Goal: Task Accomplishment & Management: Use online tool/utility

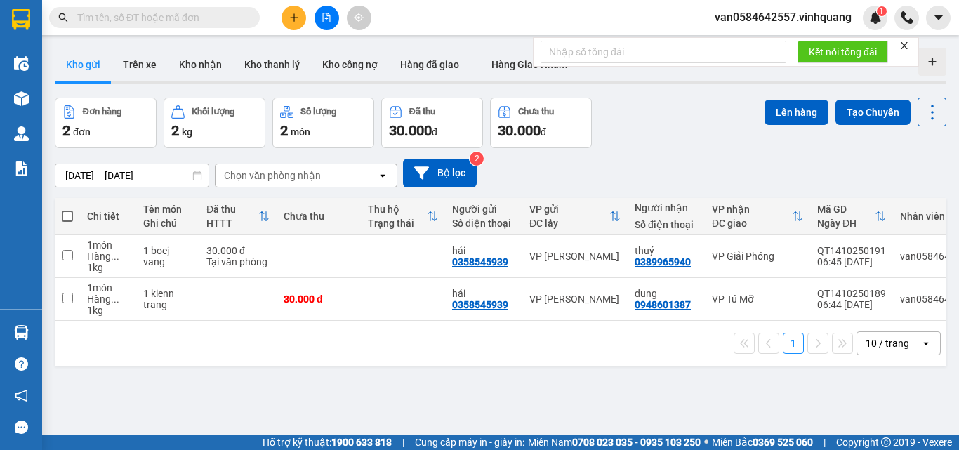
scroll to position [83, 0]
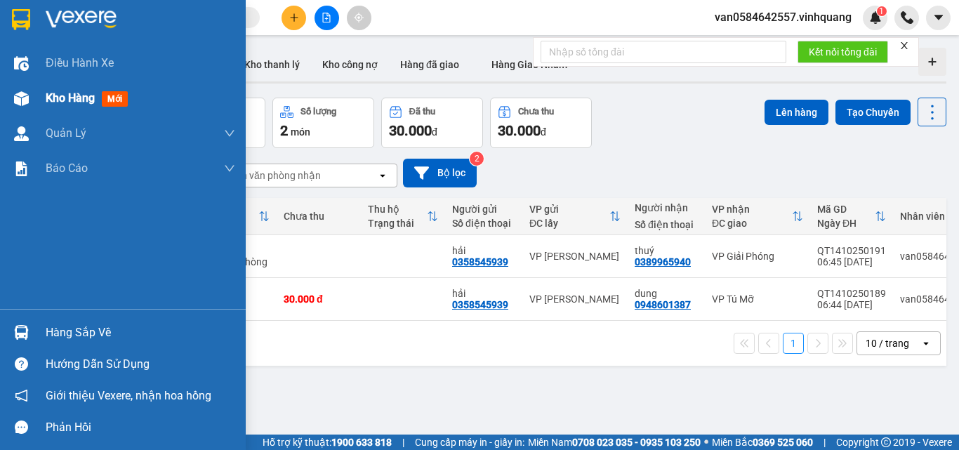
click at [65, 100] on span "Kho hàng" at bounding box center [70, 97] width 49 height 13
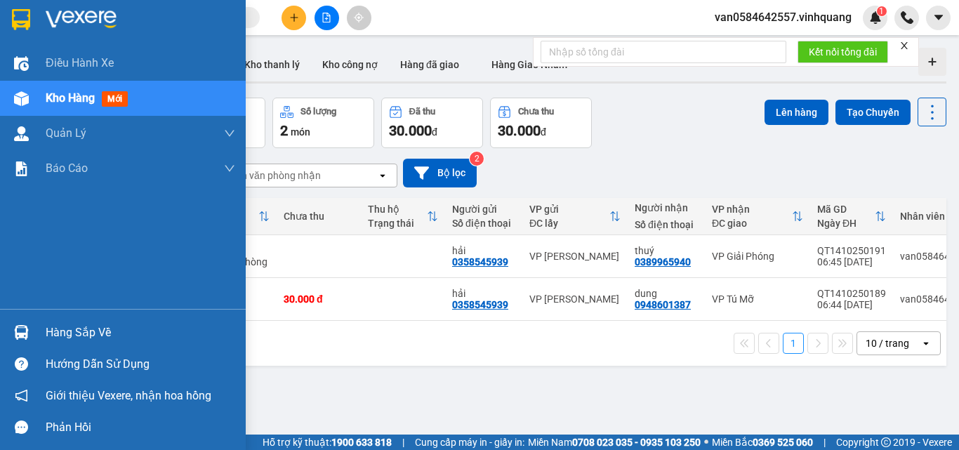
click at [41, 95] on div "Kho hàng mới" at bounding box center [123, 98] width 246 height 35
click at [47, 95] on span "Kho hàng" at bounding box center [70, 97] width 49 height 13
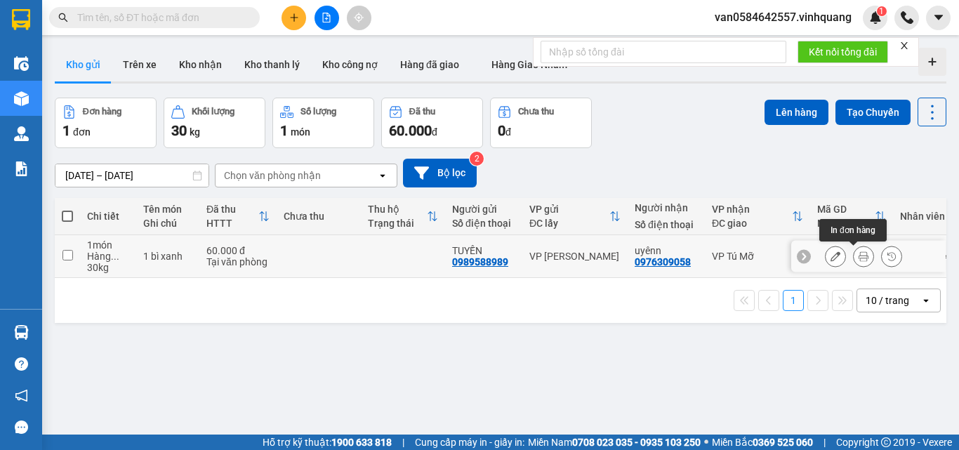
click at [853, 256] on button at bounding box center [863, 256] width 20 height 25
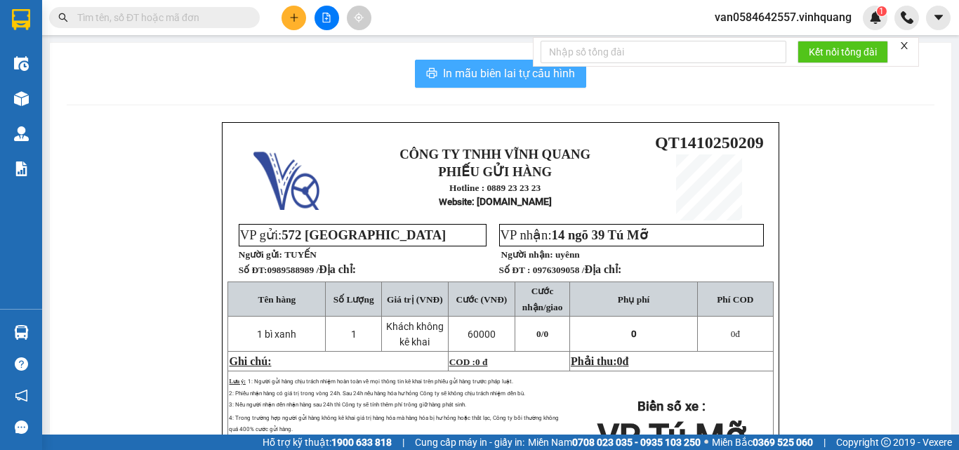
click at [489, 72] on span "In mẫu biên lai tự cấu hình" at bounding box center [509, 74] width 132 height 18
